Goal: Navigation & Orientation: Find specific page/section

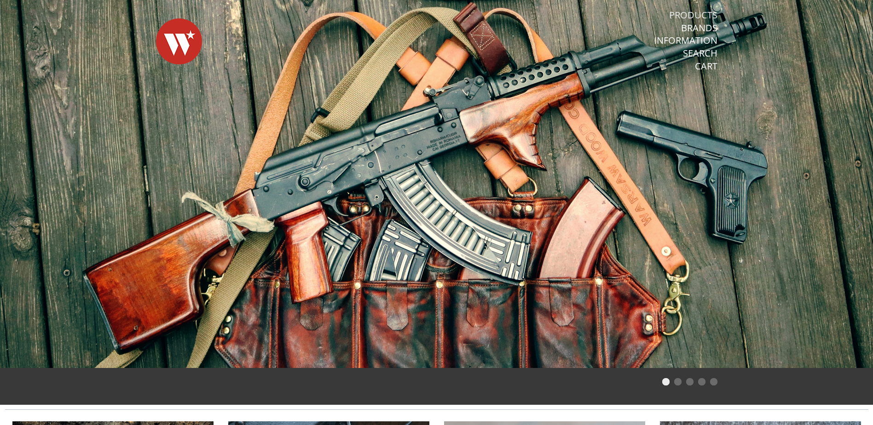
click at [705, 12] on link "Products" at bounding box center [693, 15] width 48 height 12
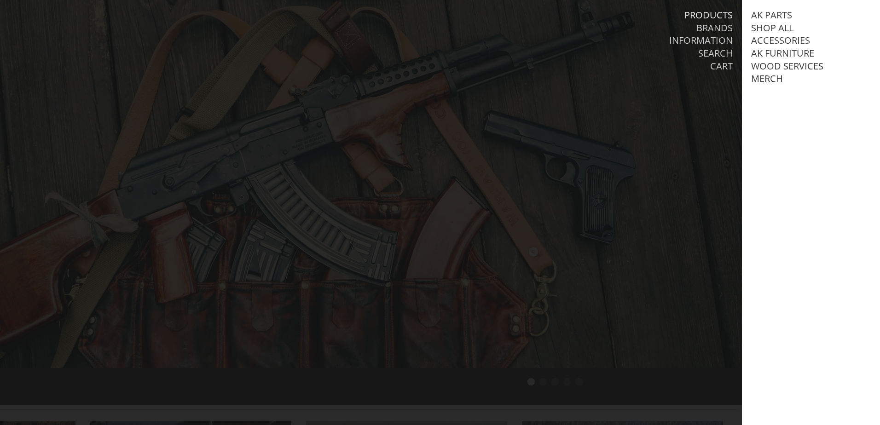
click at [631, 123] on div at bounding box center [440, 212] width 880 height 425
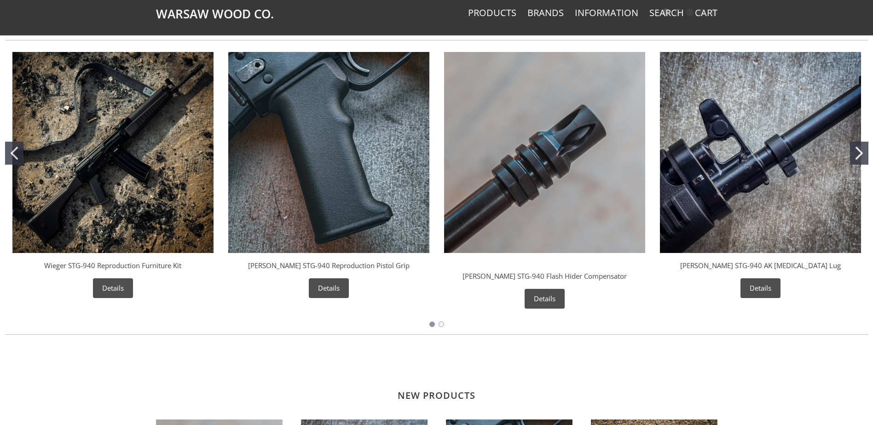
scroll to position [368, 0]
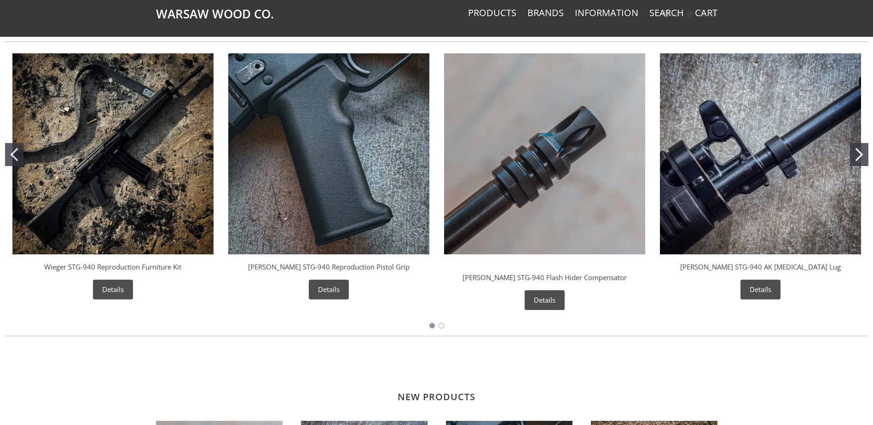
click at [855, 154] on button "Go to slide 2" at bounding box center [859, 154] width 18 height 23
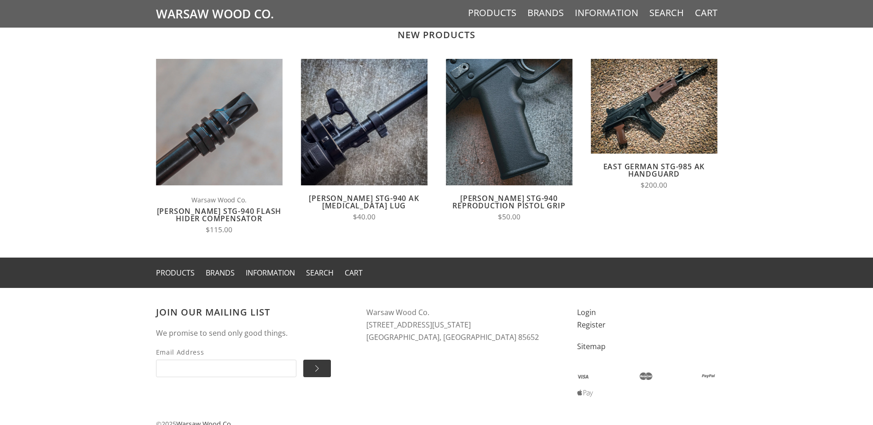
scroll to position [760, 0]
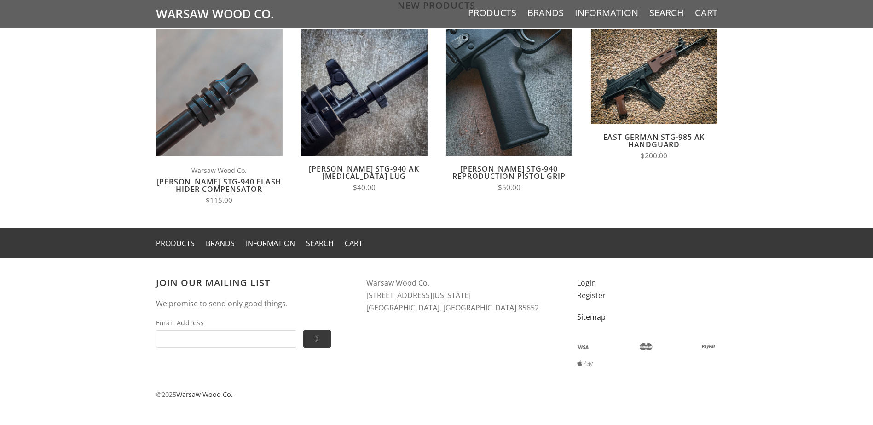
click at [589, 313] on link "Sitemap" at bounding box center [591, 317] width 29 height 10
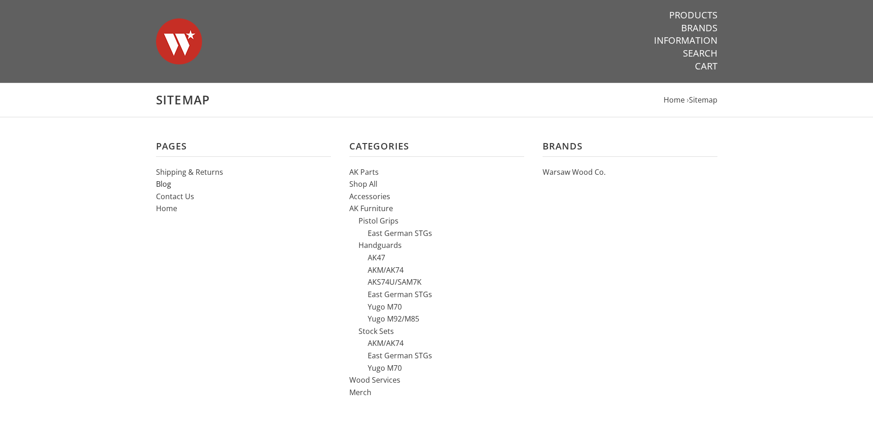
click at [162, 182] on link "Blog" at bounding box center [163, 184] width 15 height 10
